Goal: Check status

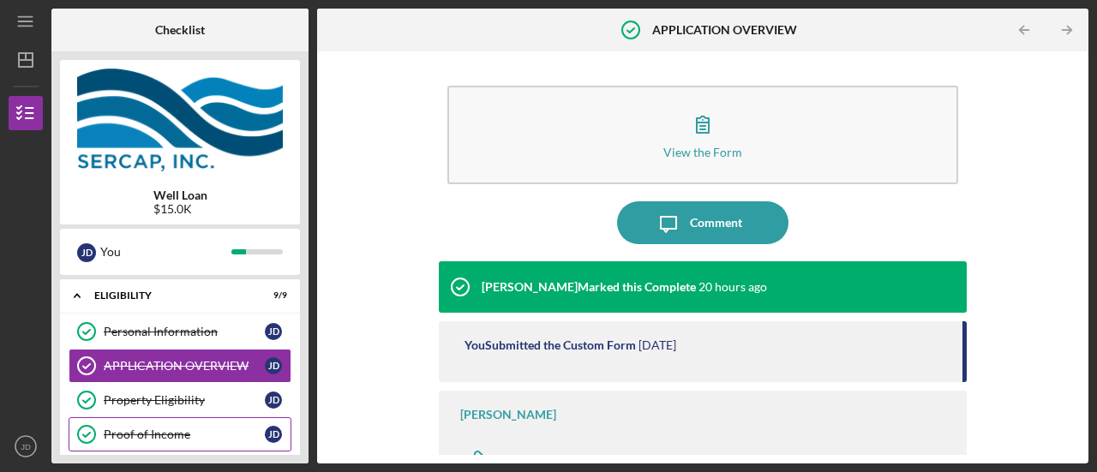
click at [190, 432] on div "Proof of Income" at bounding box center [184, 435] width 161 height 14
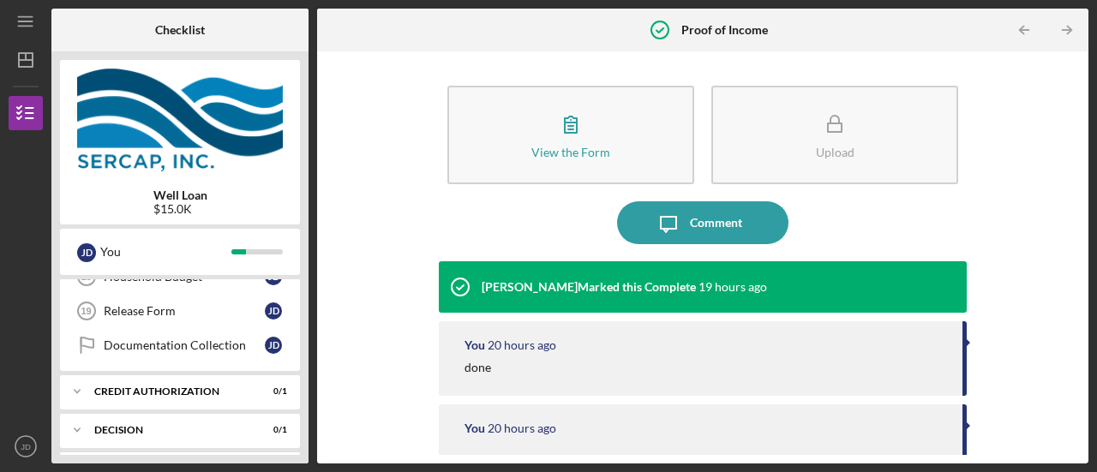
scroll to position [754, 0]
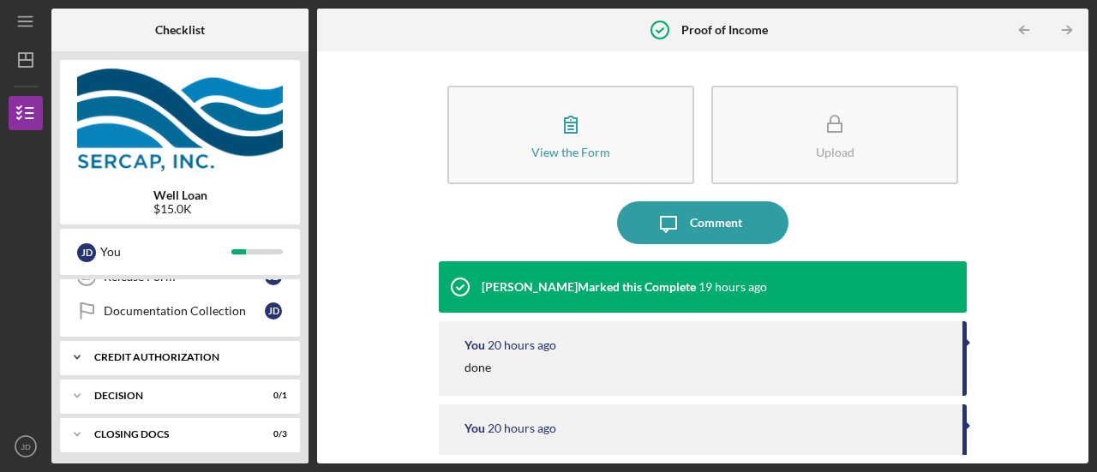
click at [206, 352] on div "CREDIT AUTHORIZATION" at bounding box center [186, 357] width 184 height 10
click at [181, 429] on div "CLOSING DOCS" at bounding box center [186, 434] width 184 height 10
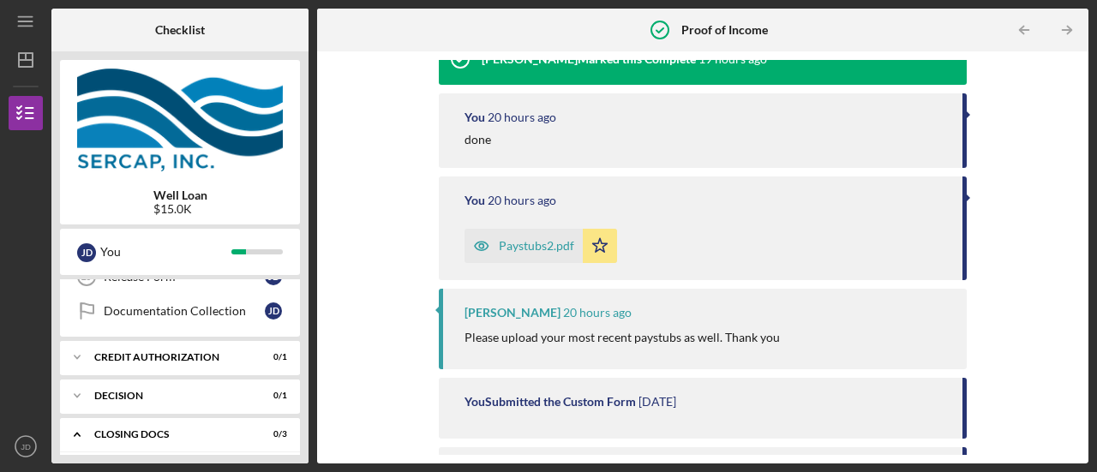
scroll to position [230, 0]
